Goal: Task Accomplishment & Management: Use online tool/utility

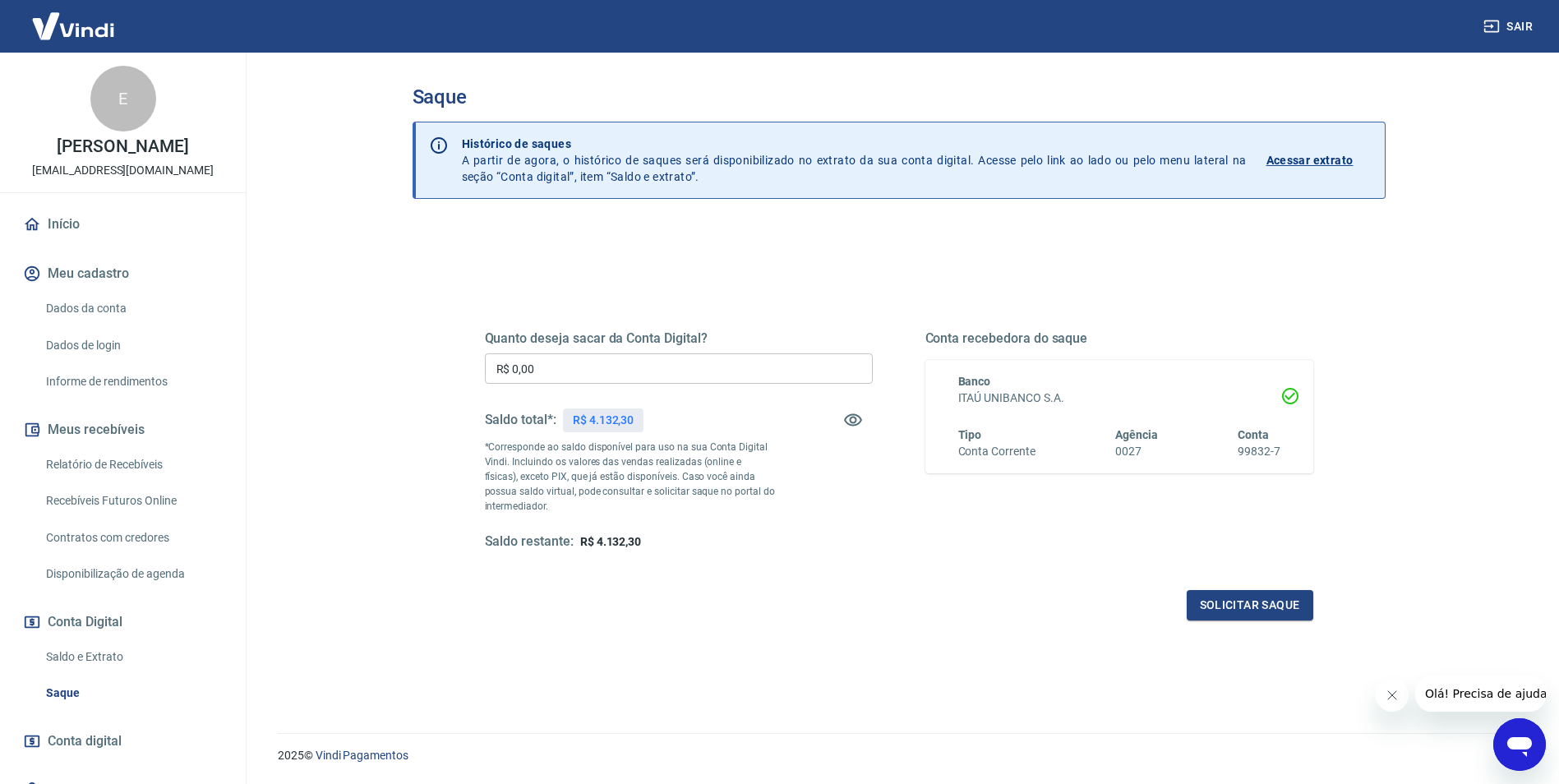
click at [625, 351] on div "Quanto deseja sacar da Conta Digital? R$ 0,00 ​ Saldo total*: R$ 4.132,30 *Corr…" at bounding box center [679, 440] width 388 height 221
click at [629, 368] on input "R$ 0,00" at bounding box center [679, 368] width 388 height 31
type input "R$ 4.132,30"
click at [1298, 606] on button "Solicitar saque" at bounding box center [1250, 605] width 127 height 31
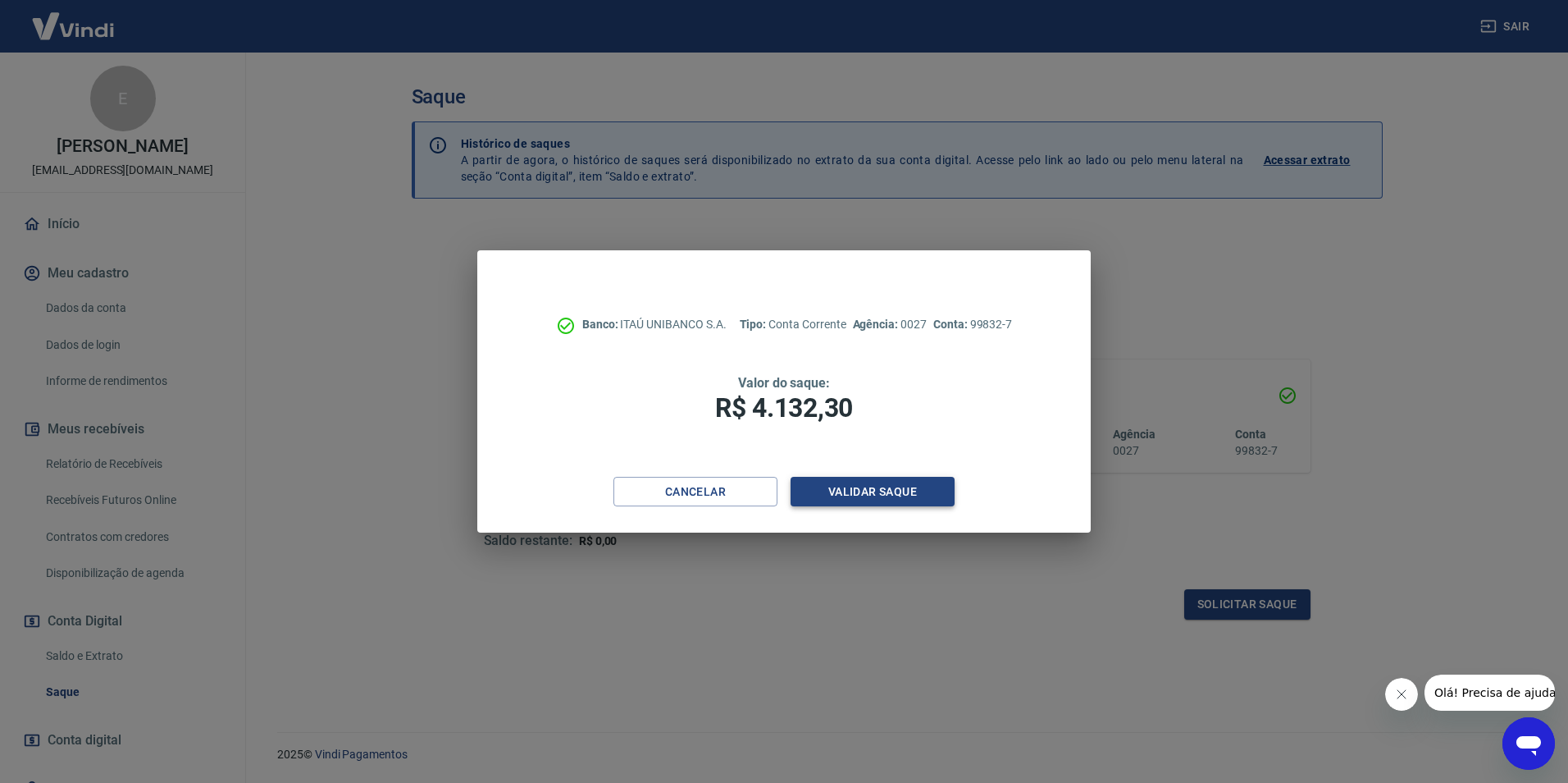
click at [835, 487] on button "Validar saque" at bounding box center [872, 492] width 164 height 31
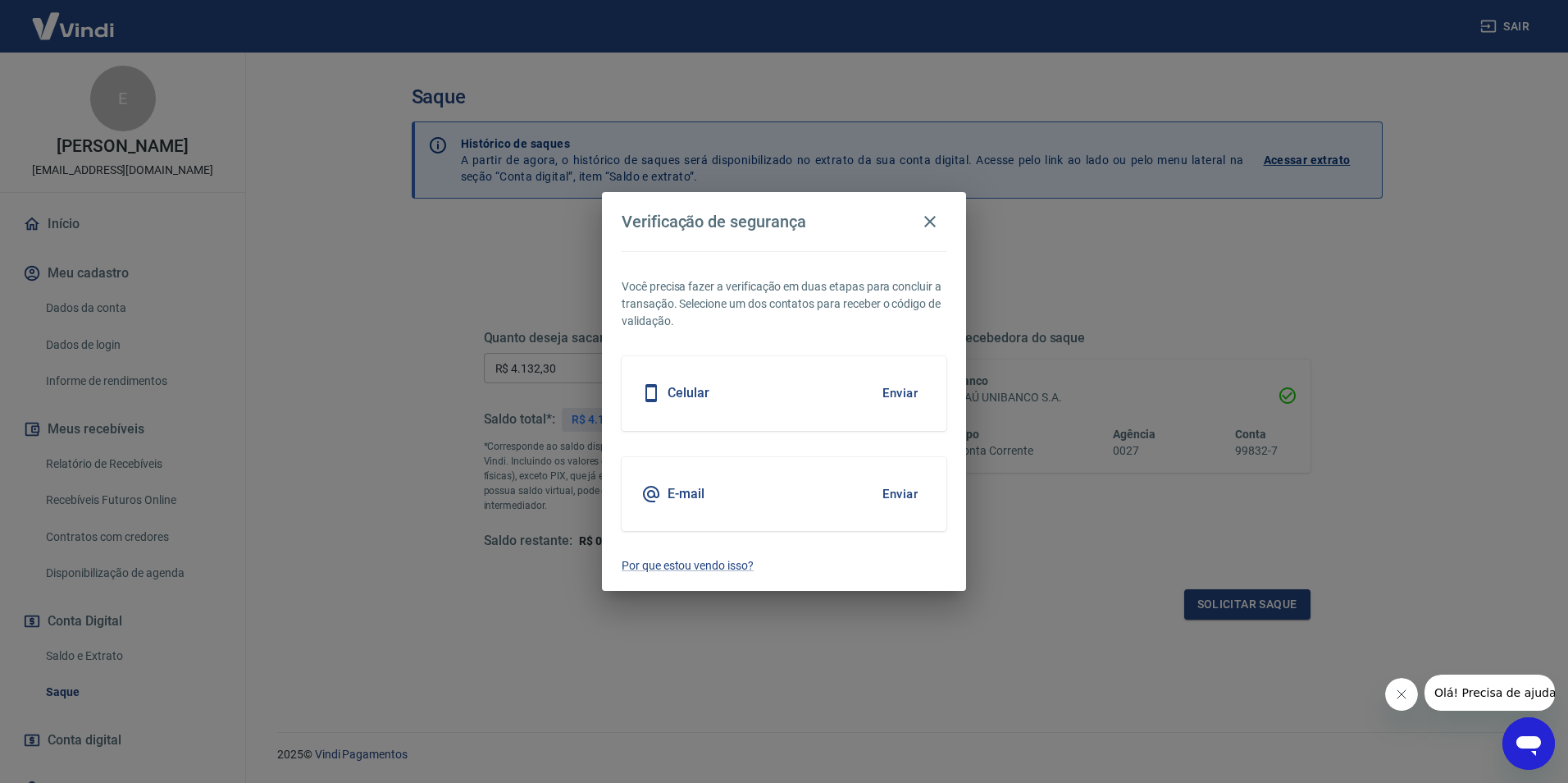
click at [890, 383] on button "Enviar" at bounding box center [900, 393] width 53 height 34
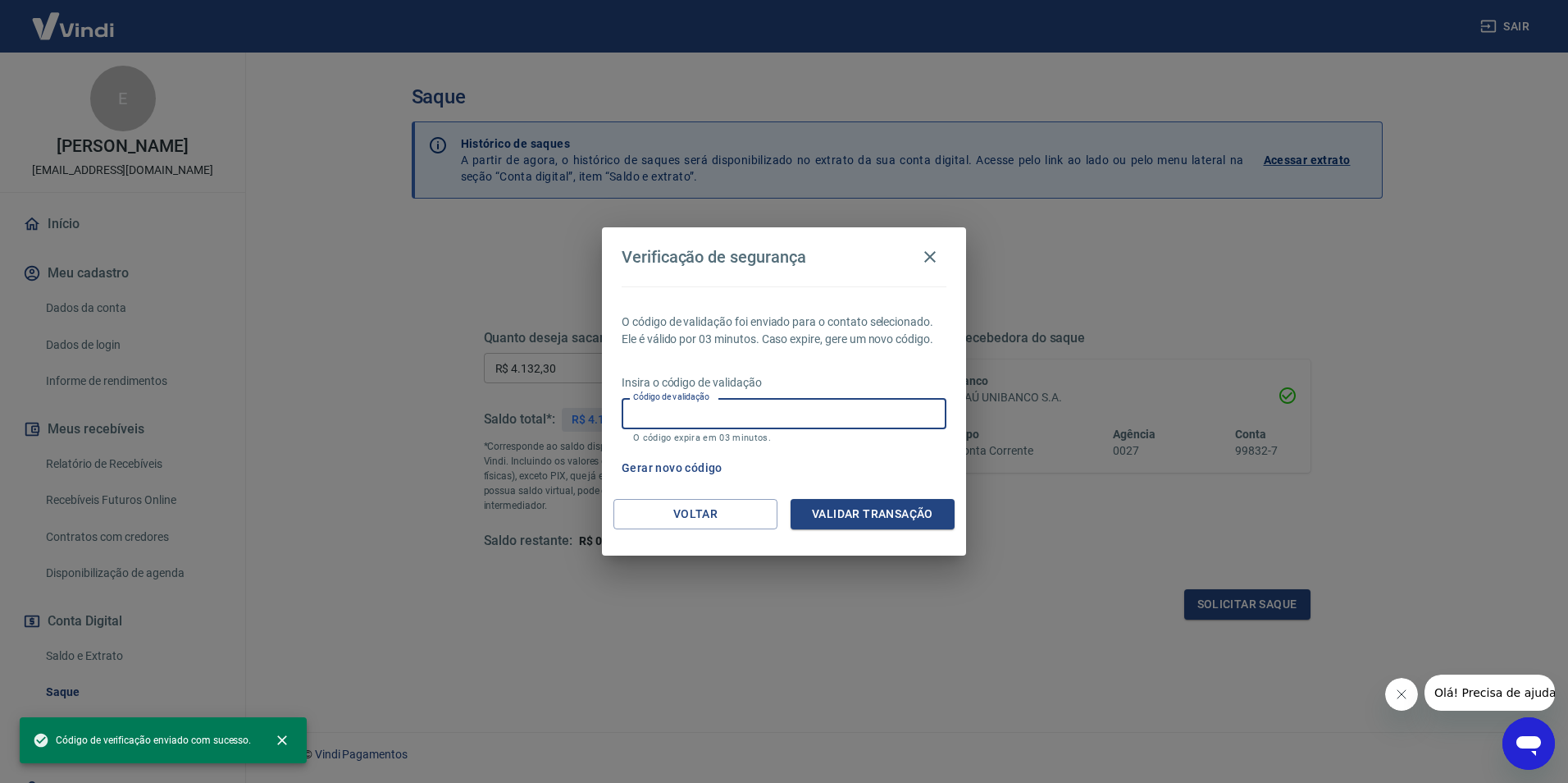
click at [702, 415] on input "Código de validação" at bounding box center [784, 413] width 325 height 31
